Goal: Navigation & Orientation: Find specific page/section

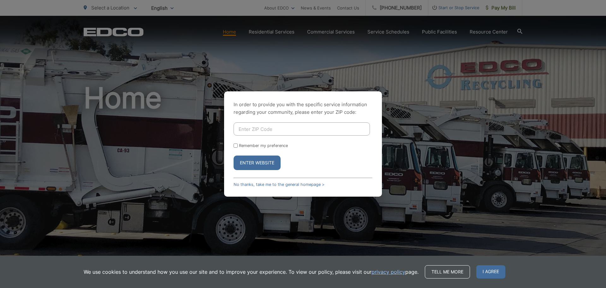
click at [275, 130] on input "Enter ZIP Code" at bounding box center [302, 128] width 136 height 13
type input "92027"
click at [234, 155] on button "Enter Website" at bounding box center [257, 162] width 47 height 15
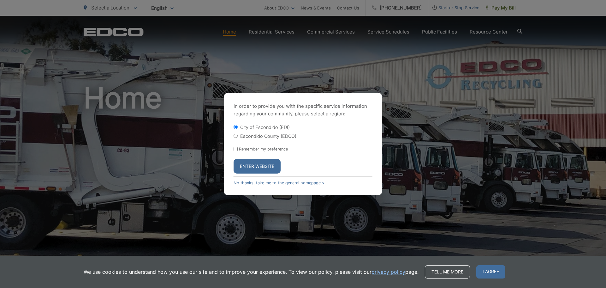
click at [267, 137] on label "Escondido County (EDCO)" at bounding box center [268, 135] width 56 height 5
click at [238, 137] on input "Escondido County (EDCO)" at bounding box center [236, 136] width 4 height 4
radio input "true"
click at [253, 127] on label "City of Escondido (EDI)" at bounding box center [265, 126] width 50 height 5
click at [249, 124] on label "City of Escondido (EDI)" at bounding box center [265, 126] width 50 height 5
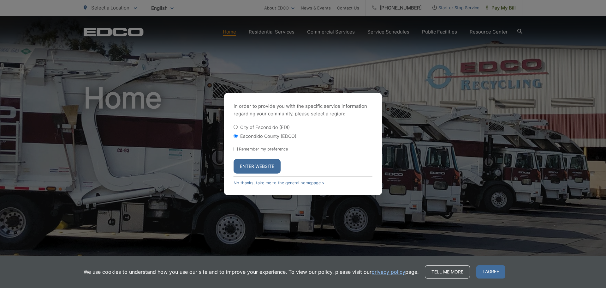
click at [236, 126] on input "City of Escondido (EDI)" at bounding box center [236, 127] width 4 height 4
radio input "true"
click at [254, 170] on button "Enter Website" at bounding box center [257, 166] width 47 height 15
